Goal: Information Seeking & Learning: Learn about a topic

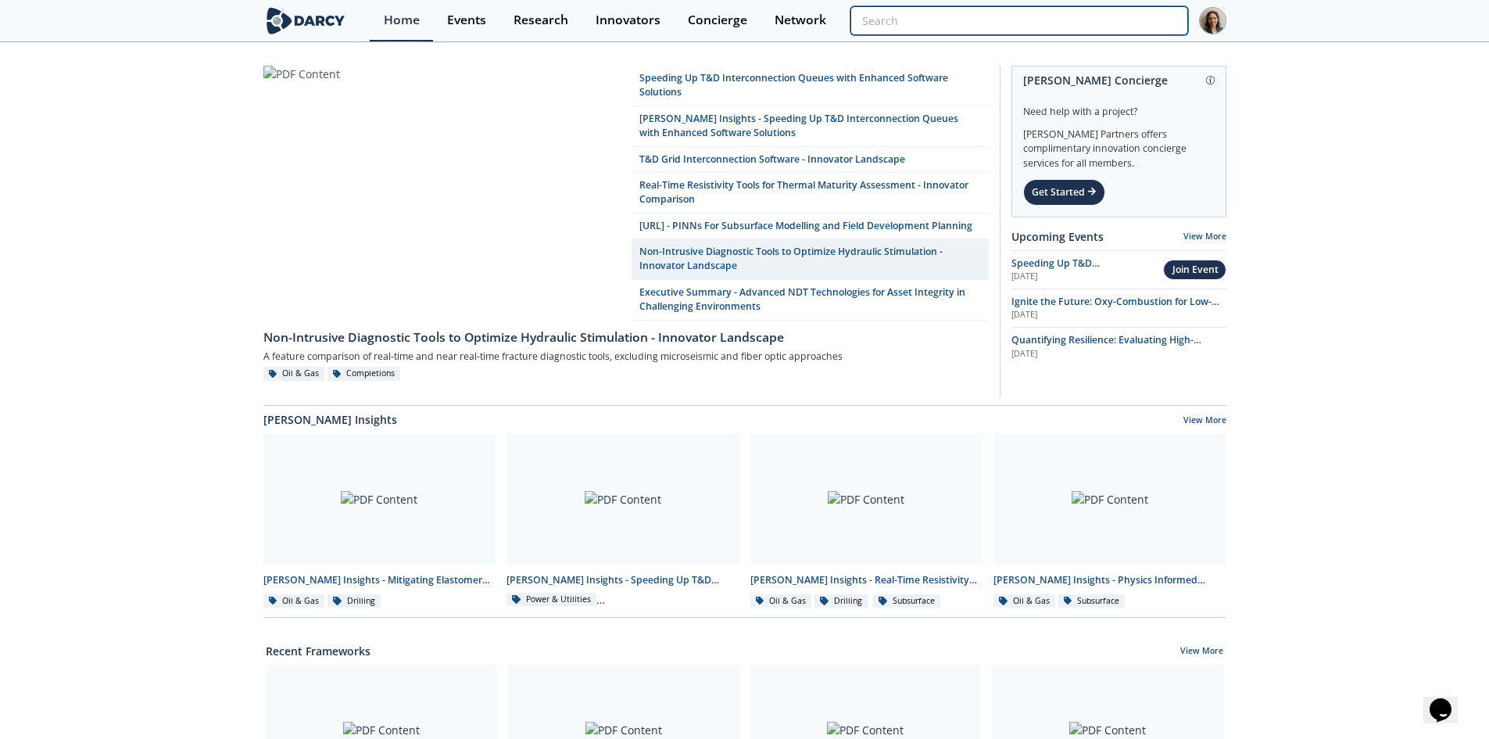
drag, startPoint x: 1091, startPoint y: 23, endPoint x: 1442, endPoint y: 188, distance: 386.8
click at [1091, 23] on input "search" at bounding box center [1019, 20] width 337 height 29
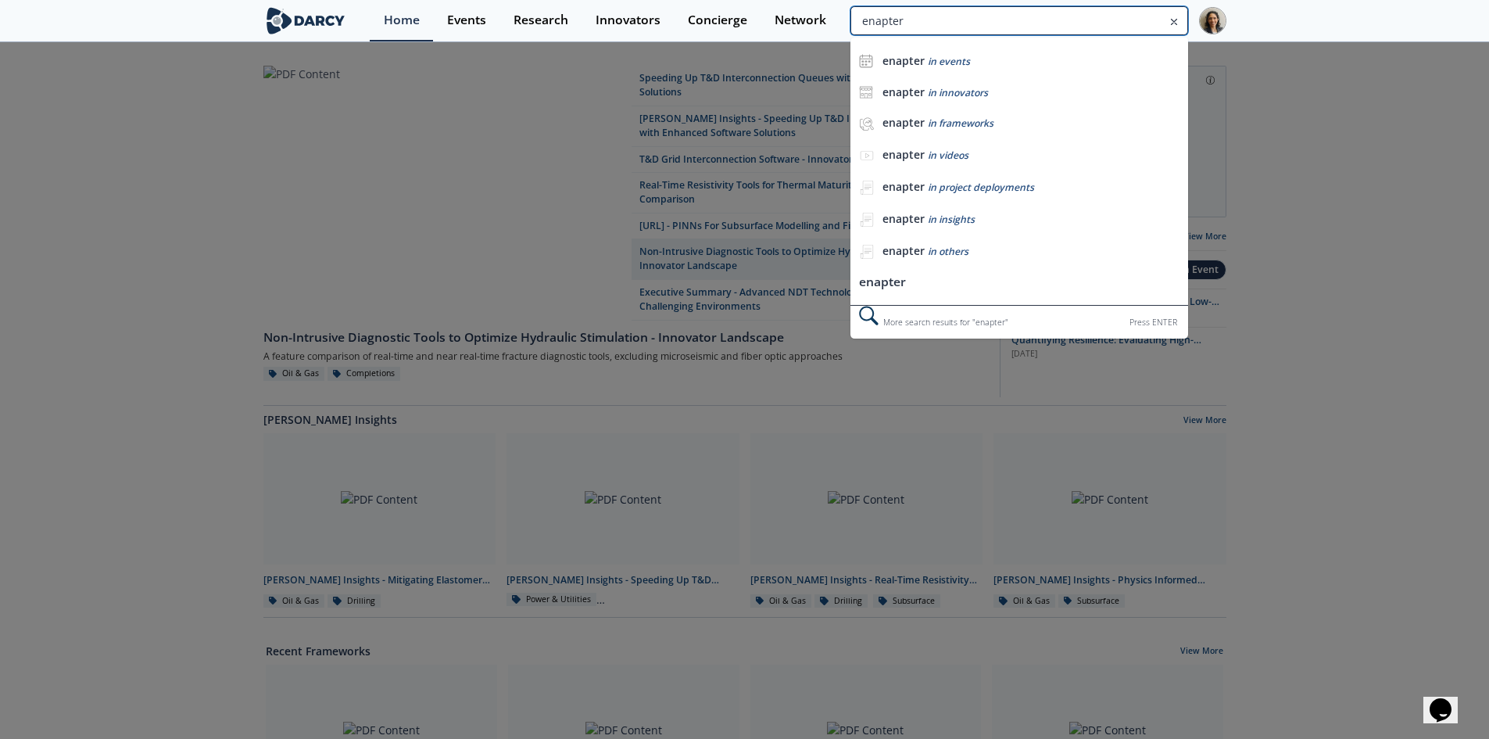
type input "enapter"
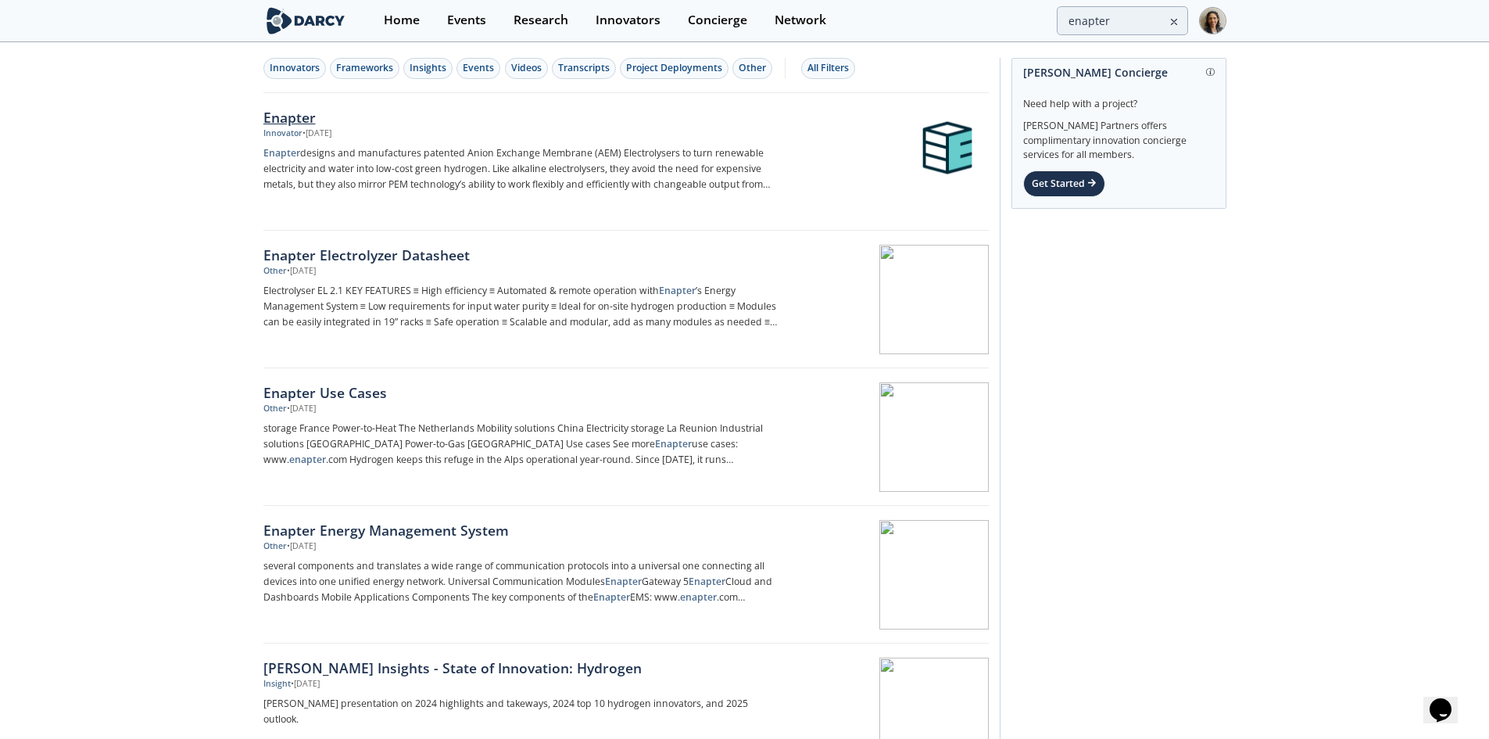
click at [400, 172] on p "Enapter designs and manufactures patented Anion Exchange Membrane (AEM) Electro…" at bounding box center [522, 168] width 518 height 47
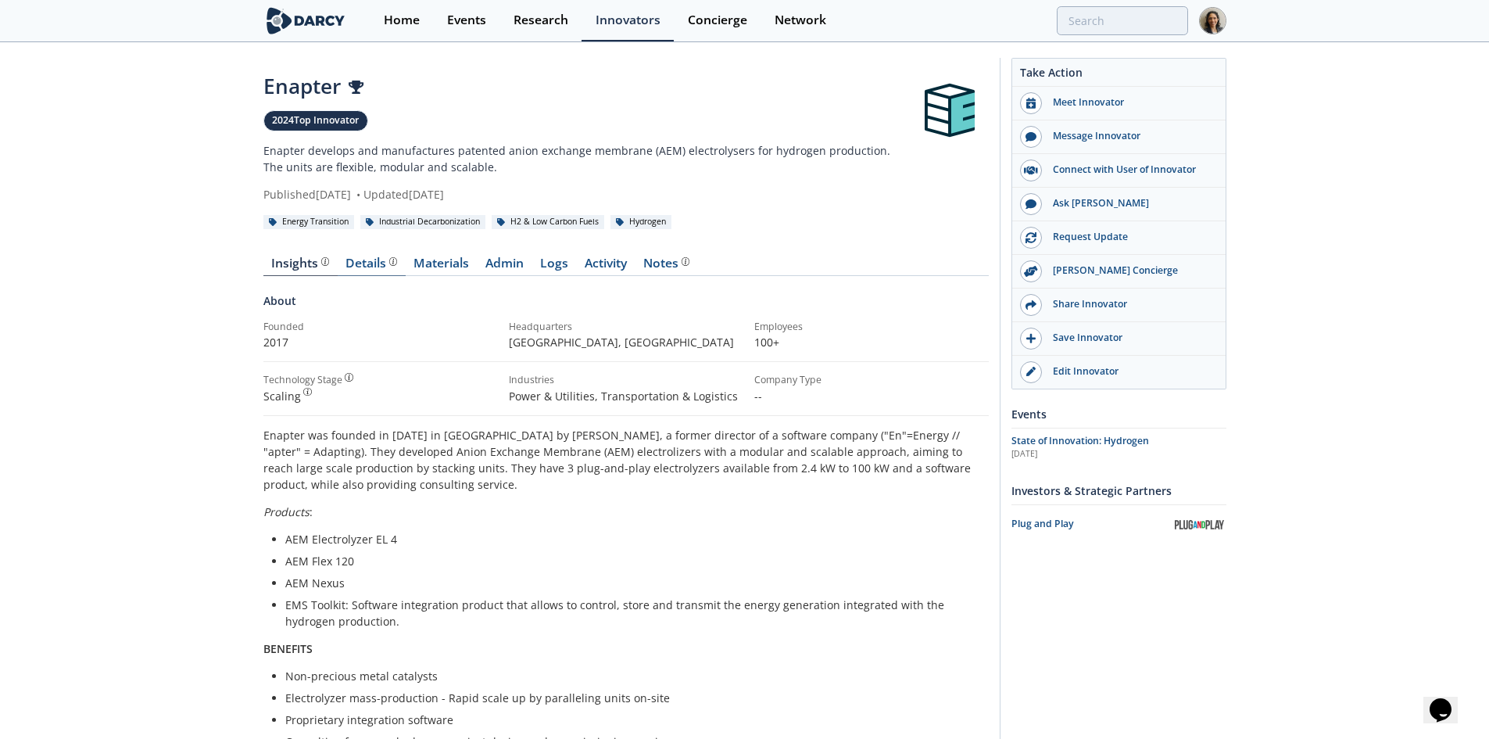
click at [375, 263] on div "Details" at bounding box center [372, 263] width 52 height 13
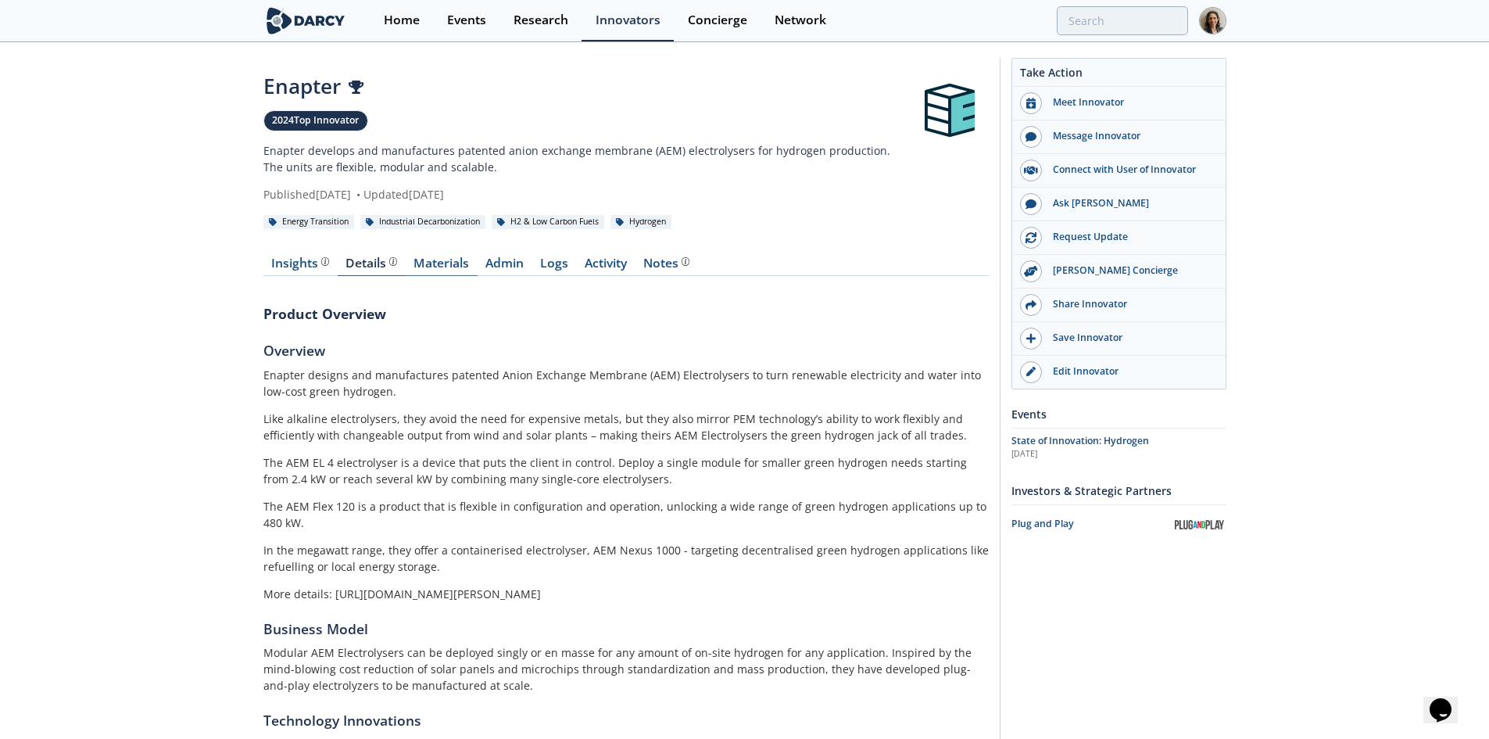
click at [446, 270] on link "Materials" at bounding box center [442, 266] width 72 height 19
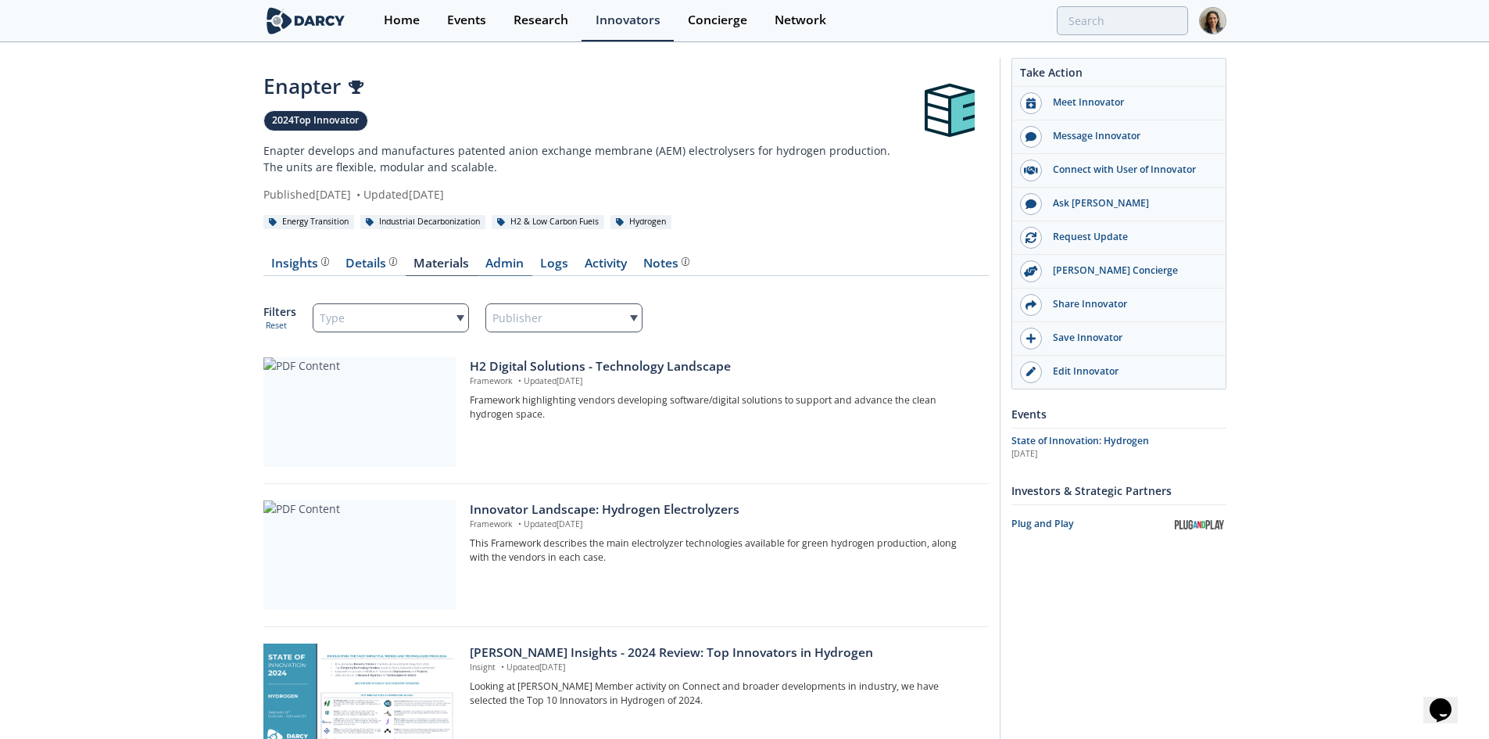
click at [492, 264] on link "Admin" at bounding box center [505, 266] width 55 height 19
